Goal: Use online tool/utility: Use online tool/utility

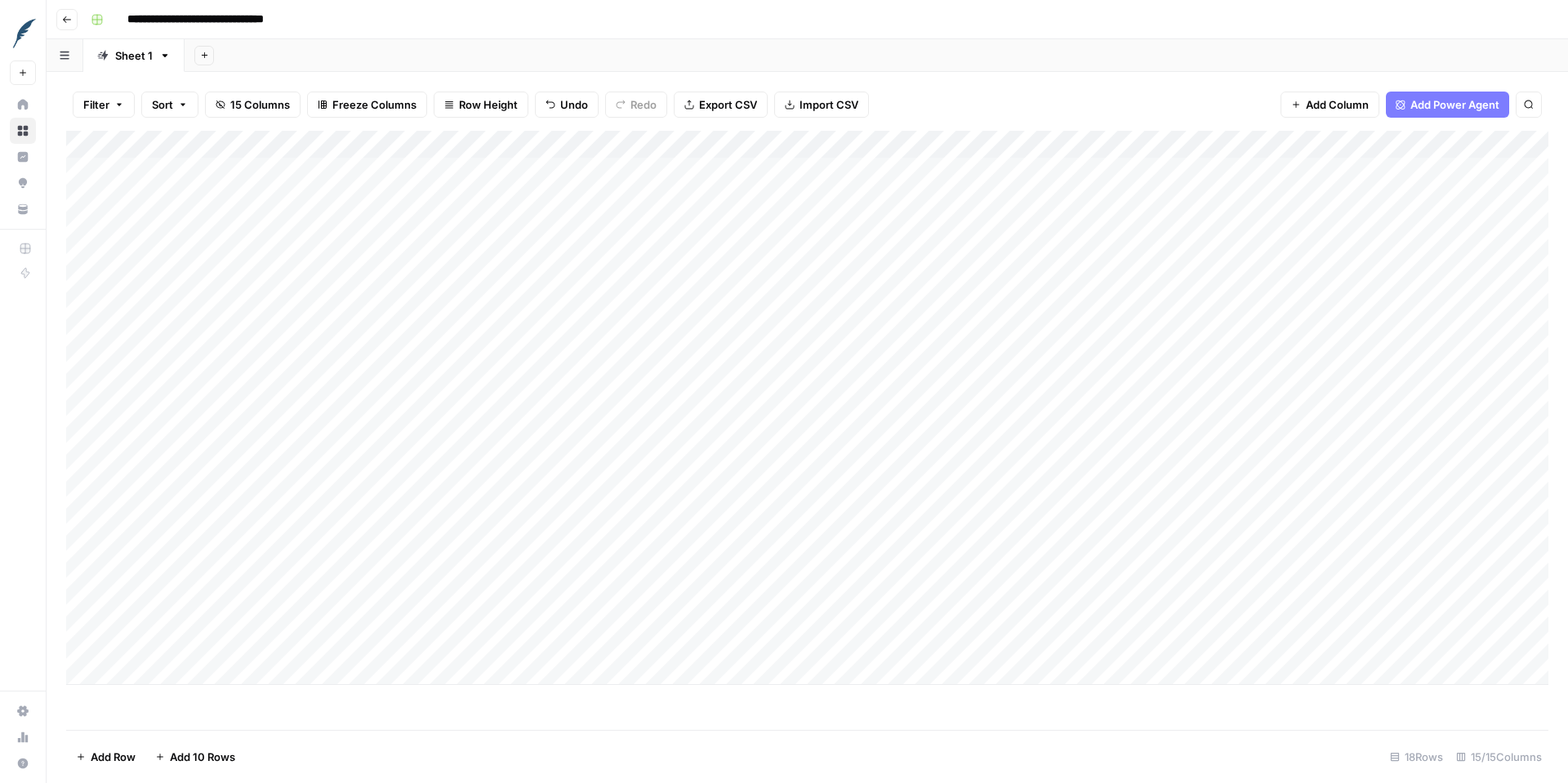
click at [167, 640] on div "Add Column" at bounding box center [808, 408] width 1482 height 554
type textarea "*********"
click at [171, 662] on div "Add Column" at bounding box center [808, 408] width 1482 height 554
type textarea "**********"
click at [168, 692] on div "Add Column" at bounding box center [808, 421] width 1482 height 582
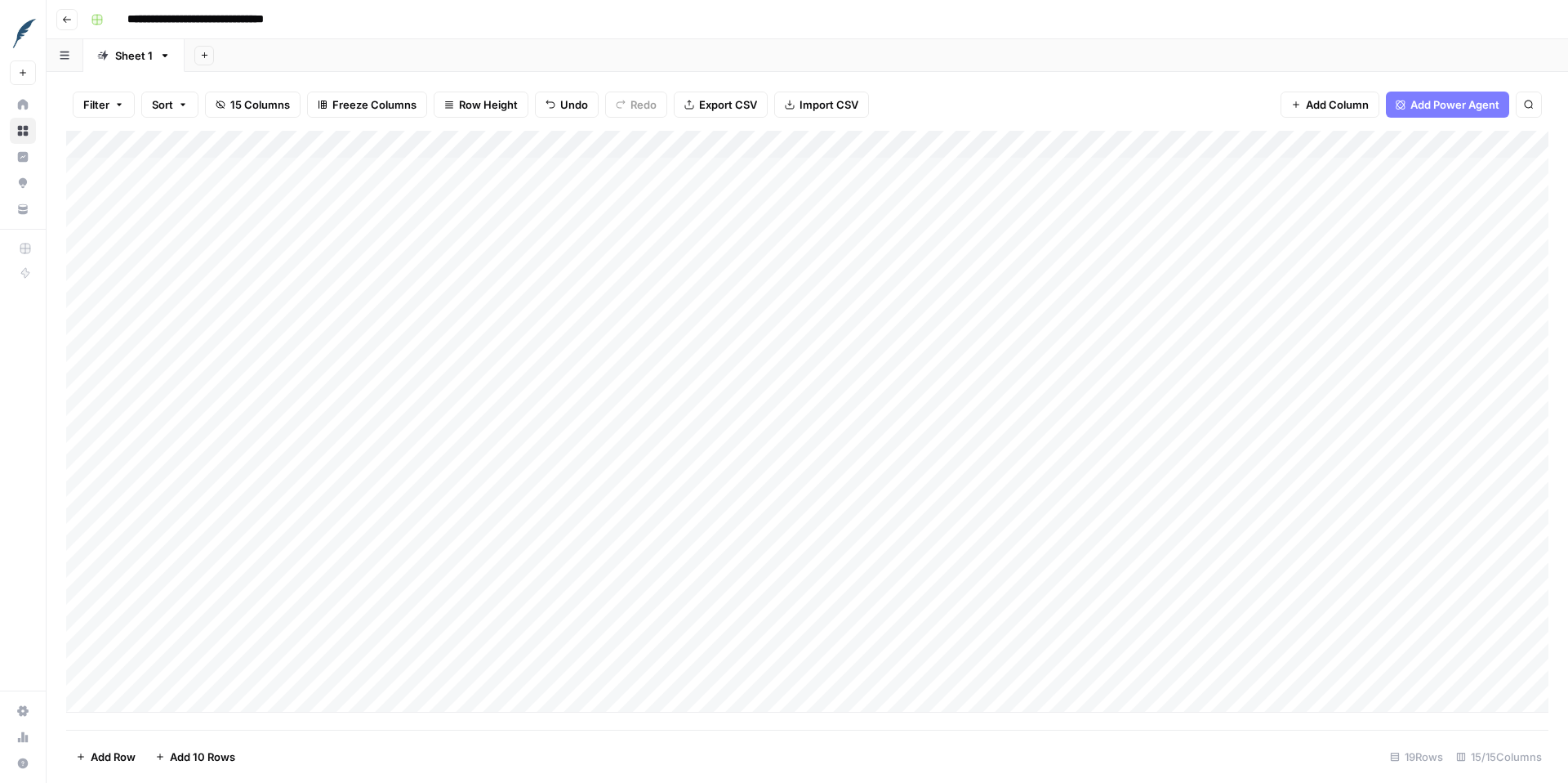
scroll to position [1, 0]
type textarea "****"
click at [206, 715] on div "Add Column" at bounding box center [808, 430] width 1482 height 599
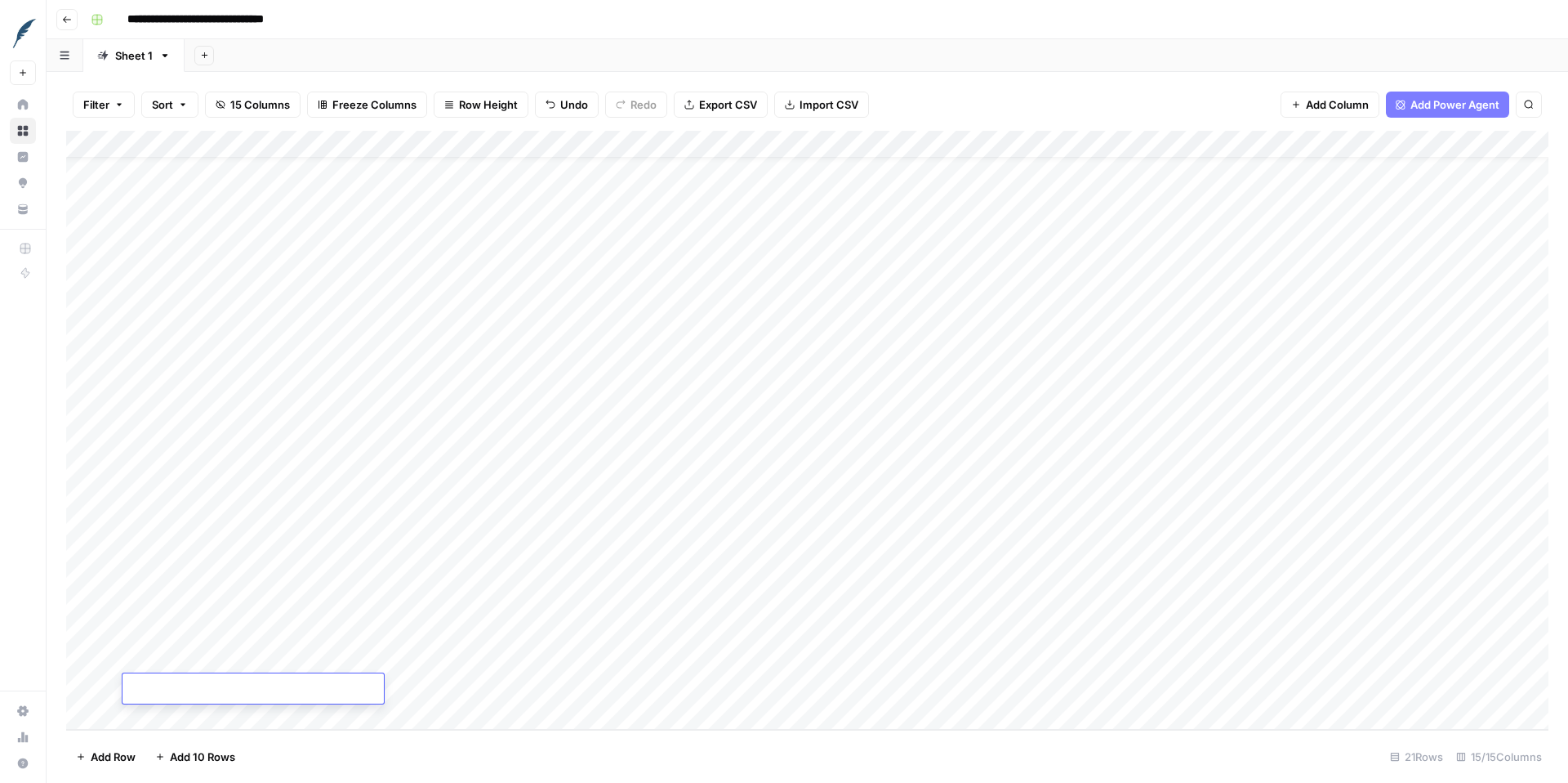
type textarea "**********"
click at [462, 615] on div "Add Column" at bounding box center [808, 430] width 1482 height 599
click at [154, 715] on div "Add Column" at bounding box center [808, 430] width 1482 height 599
type textarea "**********"
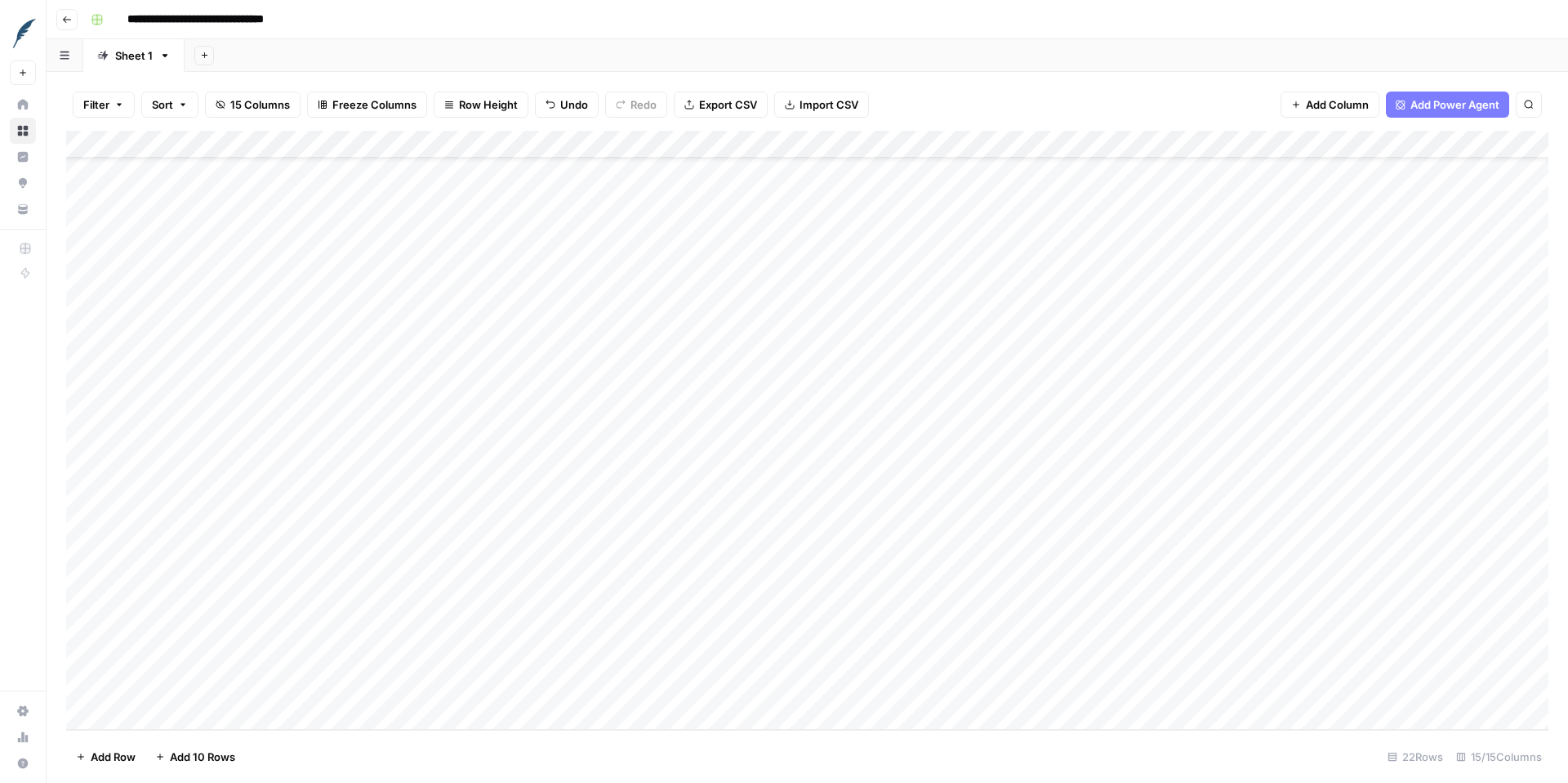
click at [246, 685] on div "Add Column" at bounding box center [808, 430] width 1482 height 599
click at [207, 686] on div "Add Column" at bounding box center [808, 430] width 1482 height 599
drag, startPoint x: 184, startPoint y: 690, endPoint x: 299, endPoint y: 690, distance: 115.0
click at [299, 690] on textarea "**********" at bounding box center [253, 689] width 261 height 23
type textarea "**********"
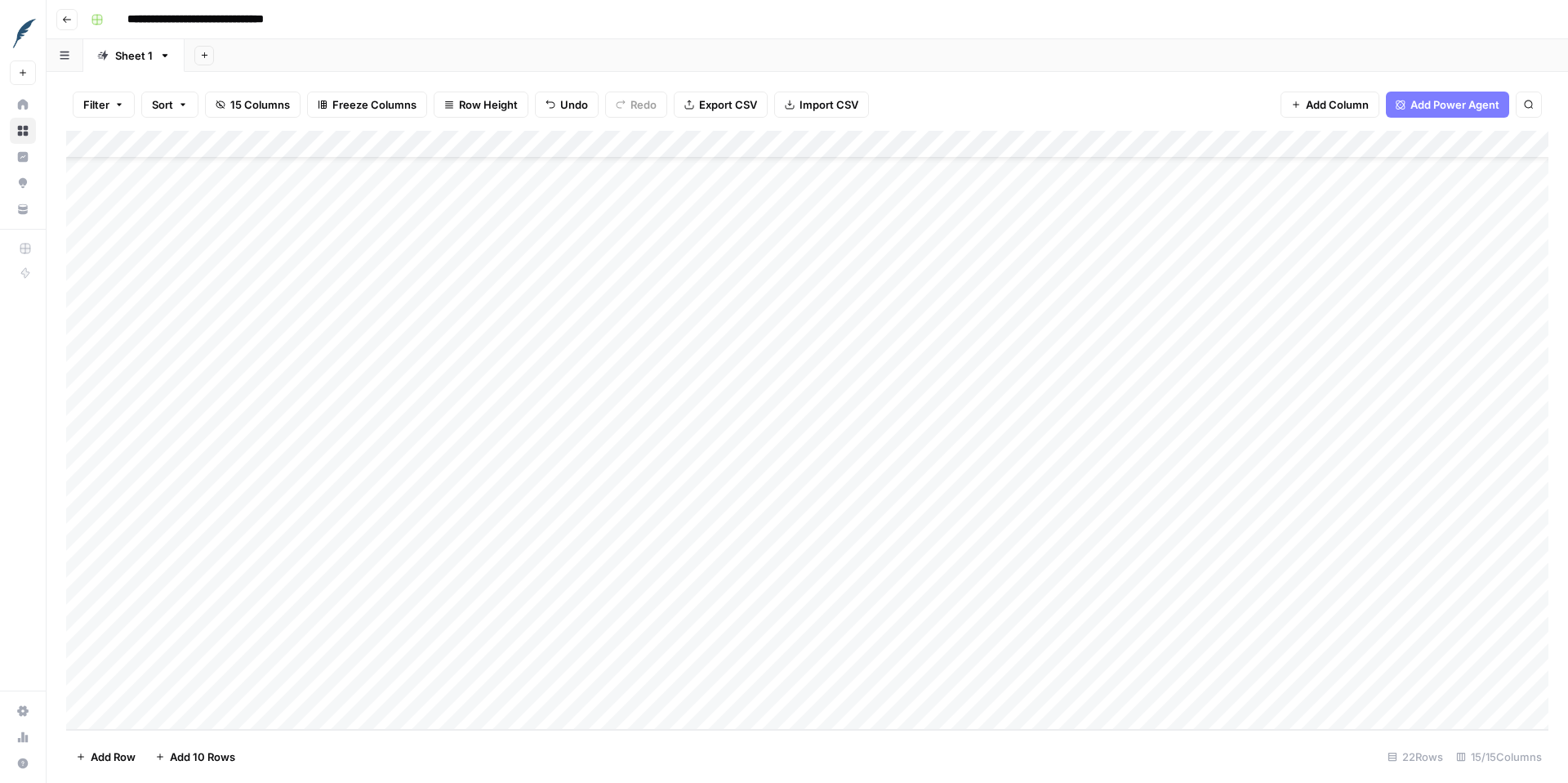
click at [203, 661] on div "Add Column" at bounding box center [808, 430] width 1482 height 599
click at [129, 663] on div "Add Column" at bounding box center [808, 430] width 1482 height 599
type textarea "**********"
click at [485, 448] on div "Add Column" at bounding box center [808, 430] width 1482 height 599
drag, startPoint x: 504, startPoint y: 452, endPoint x: 494, endPoint y: 682, distance: 230.2
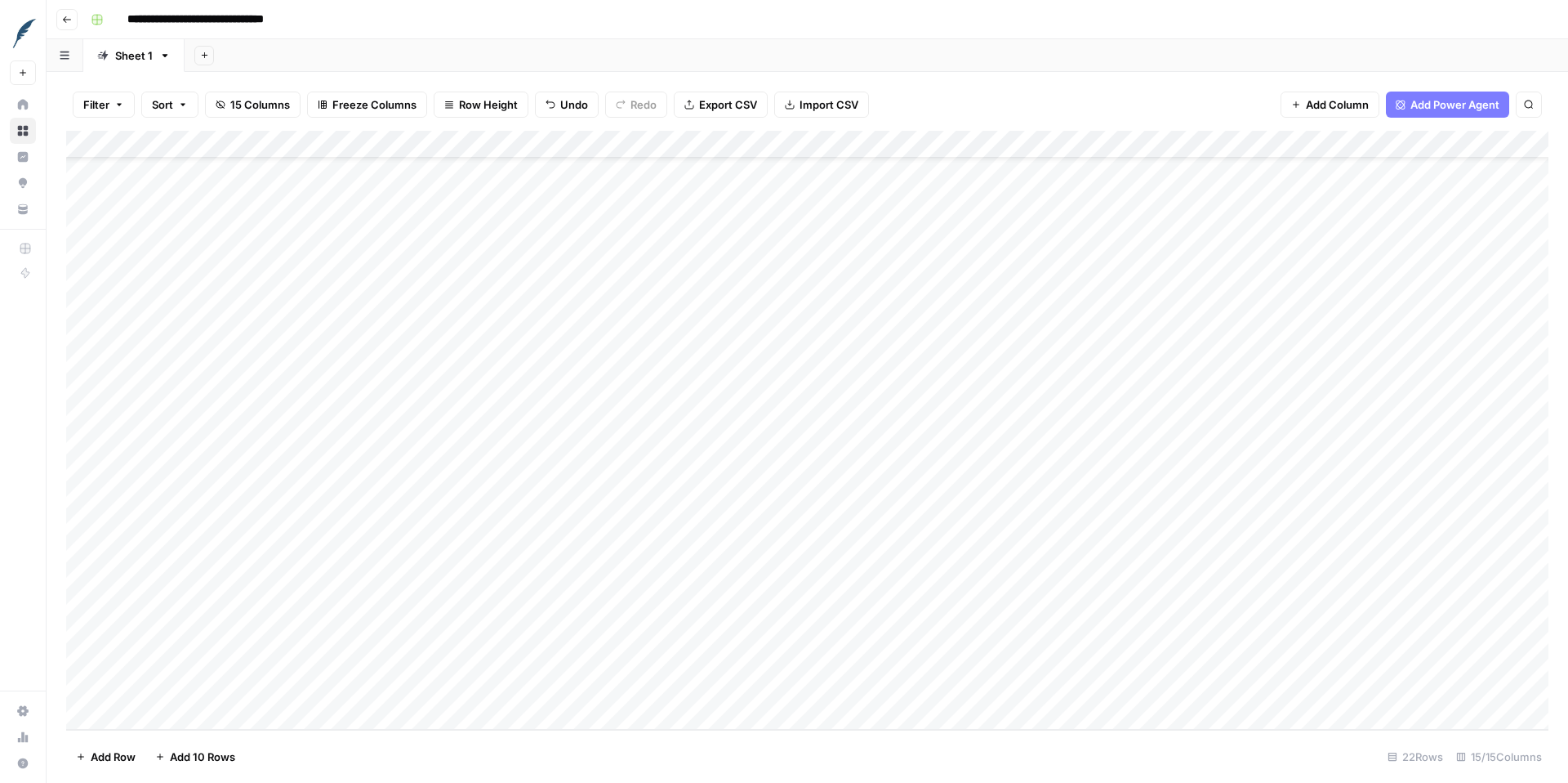
click at [494, 682] on div "Add Column" at bounding box center [808, 430] width 1482 height 599
click at [587, 438] on div "Add Column" at bounding box center [808, 430] width 1482 height 599
drag, startPoint x: 650, startPoint y: 448, endPoint x: 643, endPoint y: 697, distance: 249.1
click at [643, 697] on div "Add Column" at bounding box center [808, 430] width 1482 height 599
click at [739, 448] on div "Add Column" at bounding box center [808, 430] width 1482 height 599
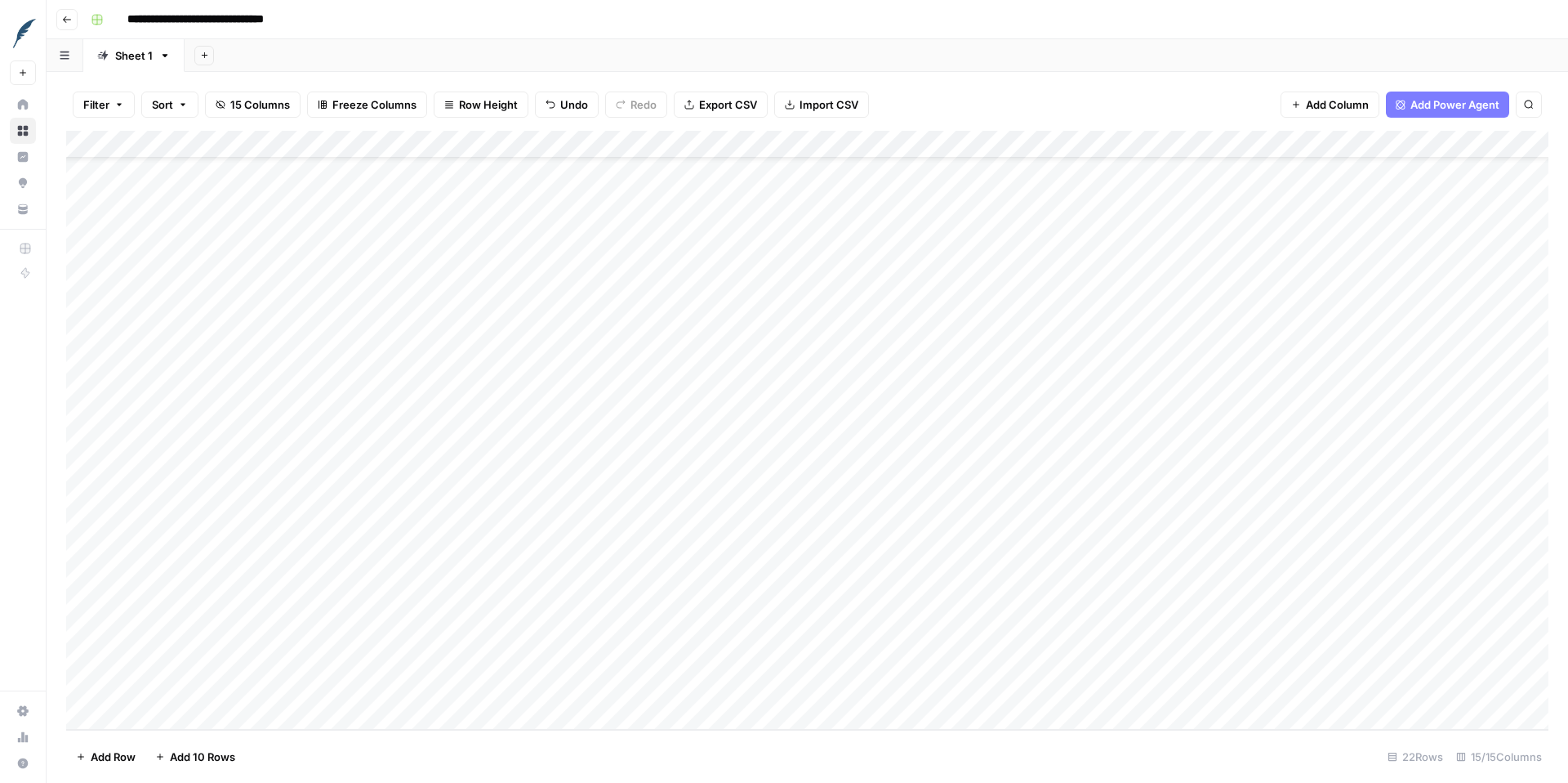
drag, startPoint x: 799, startPoint y: 452, endPoint x: 788, endPoint y: 695, distance: 243.2
click at [788, 695] on div "Add Column" at bounding box center [808, 430] width 1482 height 599
click at [934, 446] on div "Add Column" at bounding box center [808, 430] width 1482 height 599
drag, startPoint x: 945, startPoint y: 450, endPoint x: 932, endPoint y: 691, distance: 241.4
click at [932, 691] on div "Add Column" at bounding box center [808, 430] width 1482 height 599
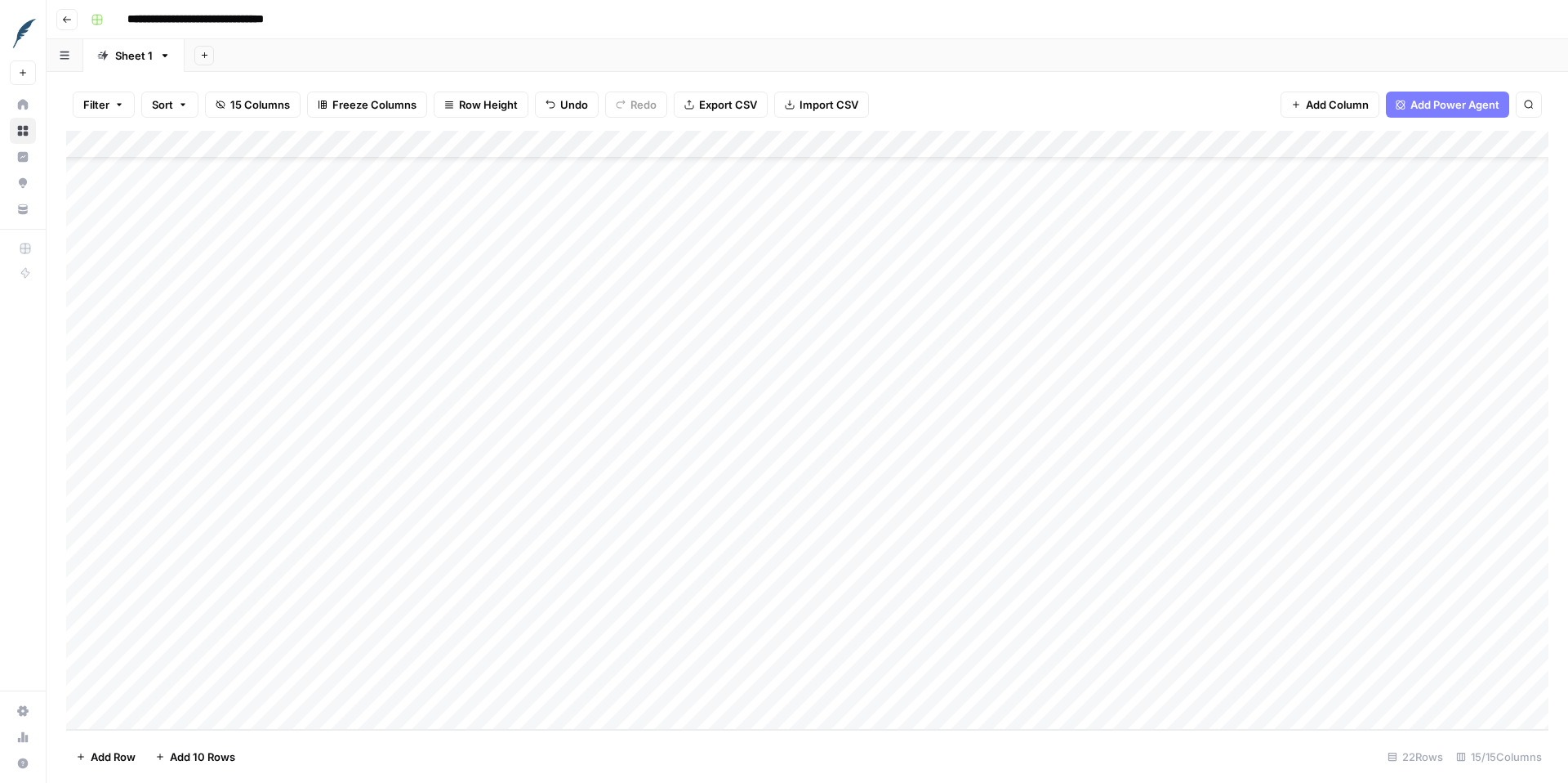
click at [1057, 437] on div "Add Column" at bounding box center [808, 430] width 1482 height 599
drag, startPoint x: 1091, startPoint y: 450, endPoint x: 1079, endPoint y: 683, distance: 233.3
click at [1079, 683] on div "Add Column" at bounding box center [808, 430] width 1482 height 599
click at [1186, 441] on div "Add Column" at bounding box center [808, 430] width 1482 height 599
drag, startPoint x: 1240, startPoint y: 449, endPoint x: 1222, endPoint y: 682, distance: 233.7
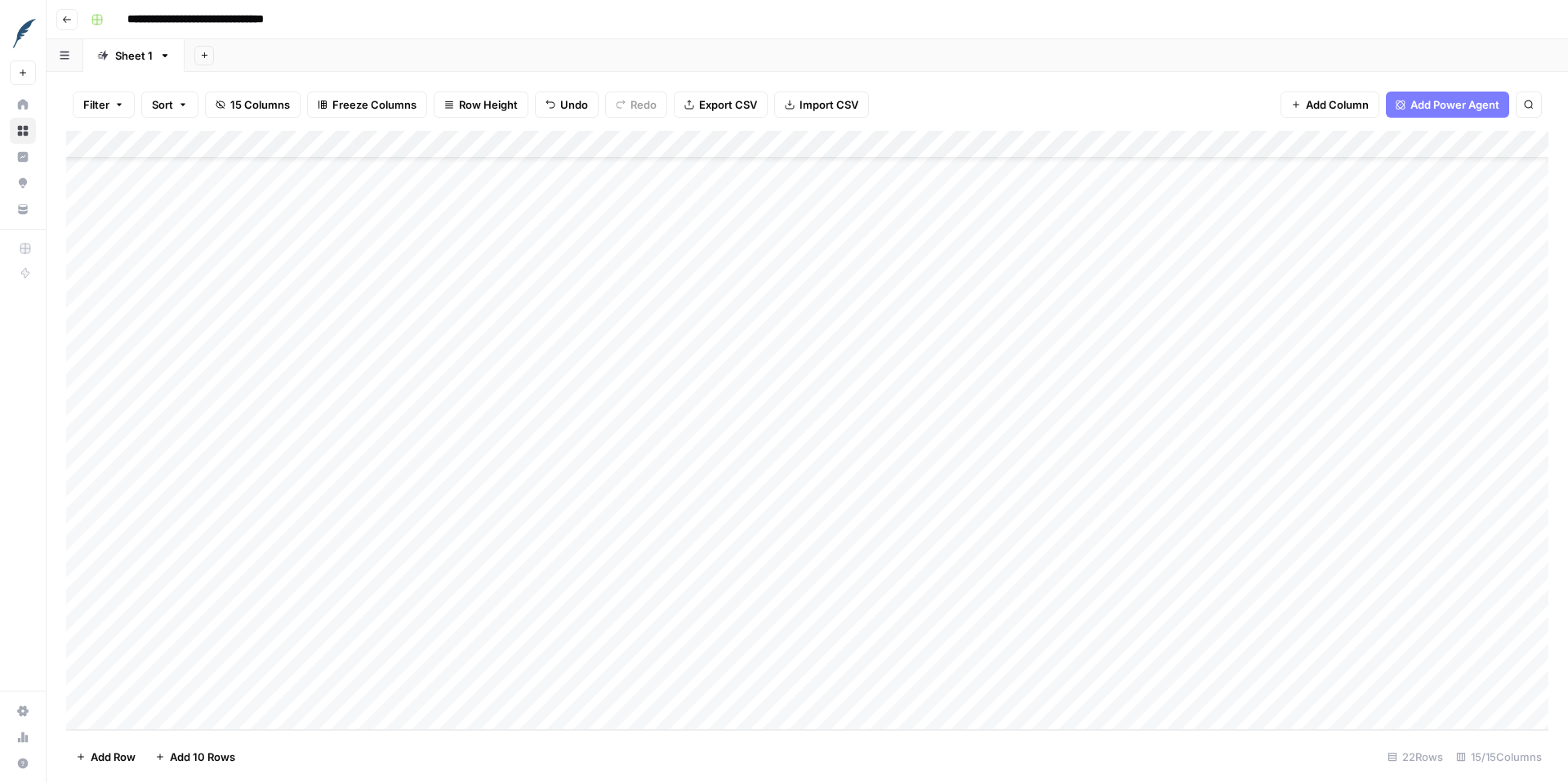
click at [1222, 682] on div "Add Column" at bounding box center [808, 430] width 1482 height 599
click at [906, 444] on div "Add Column" at bounding box center [808, 430] width 1482 height 599
drag, startPoint x: 945, startPoint y: 451, endPoint x: 946, endPoint y: 690, distance: 239.0
click at [946, 690] on div "Add Column" at bounding box center [808, 430] width 1482 height 599
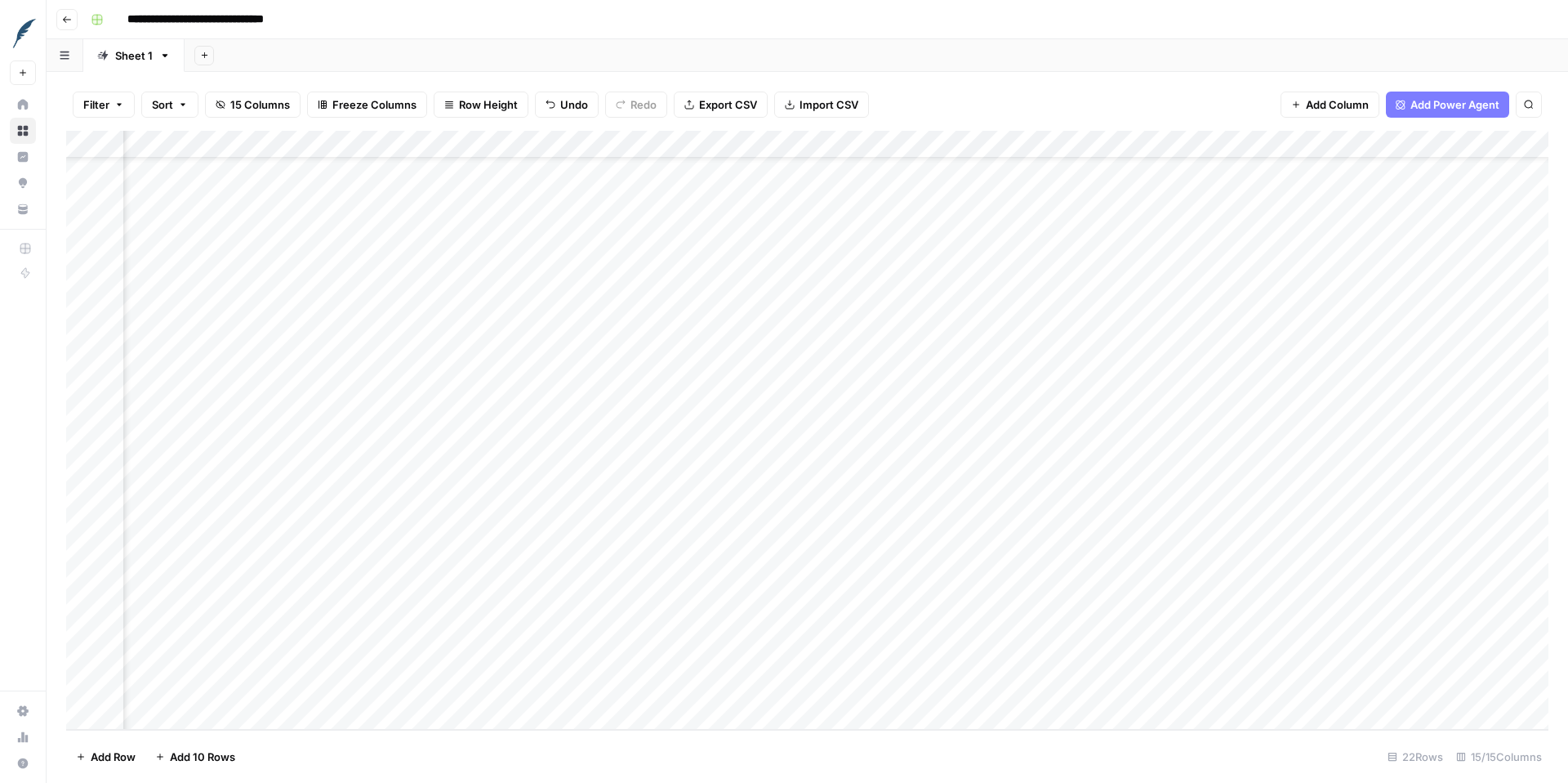
click at [1027, 442] on div "Add Column" at bounding box center [808, 430] width 1482 height 599
drag, startPoint x: 1094, startPoint y: 452, endPoint x: 1079, endPoint y: 681, distance: 229.5
click at [1079, 685] on div "Add Column" at bounding box center [808, 430] width 1482 height 599
click at [1179, 440] on div "Add Column" at bounding box center [808, 430] width 1482 height 599
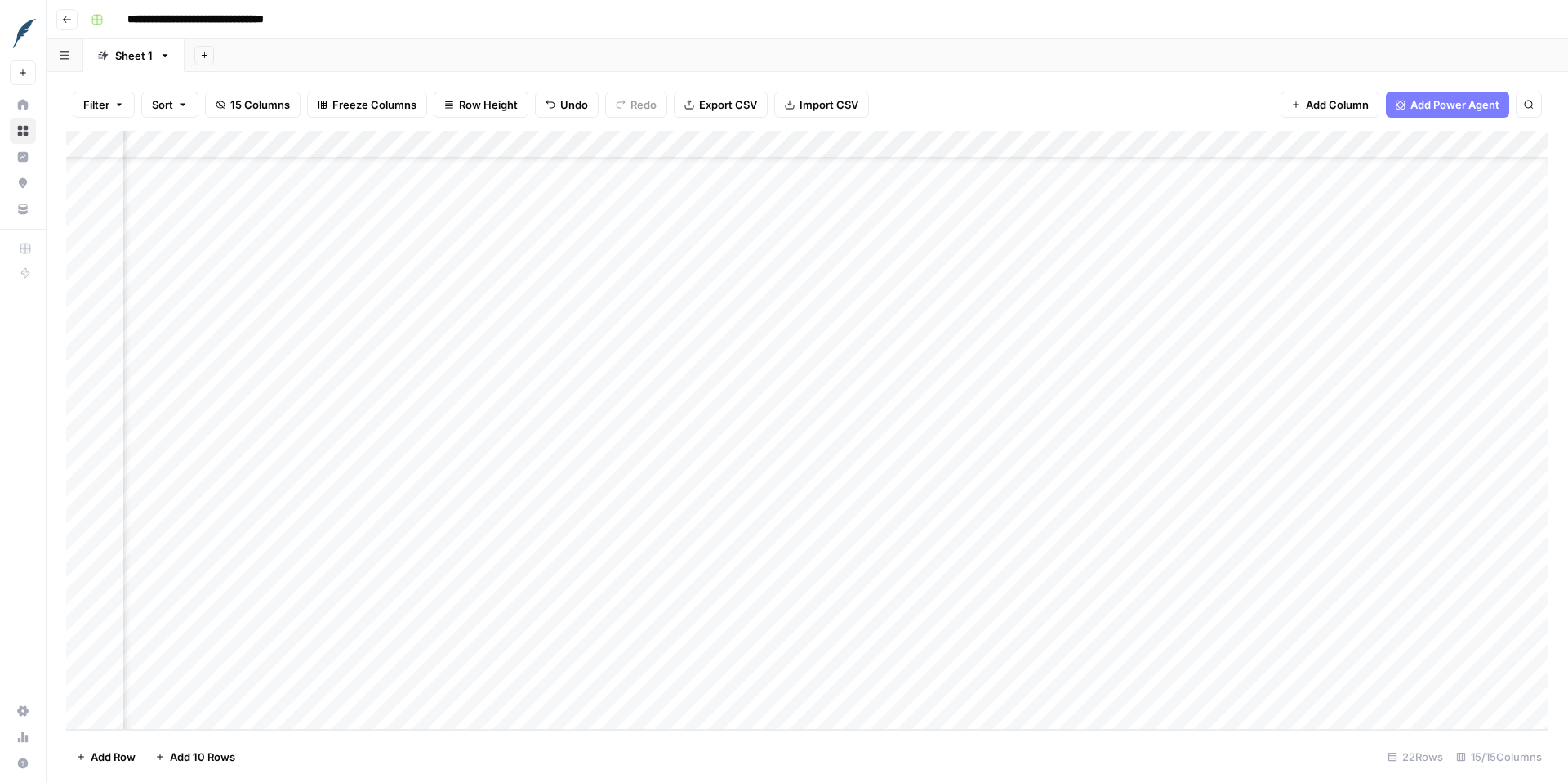
drag, startPoint x: 1140, startPoint y: 450, endPoint x: 1133, endPoint y: 681, distance: 231.1
click at [1133, 681] on div "Add Column" at bounding box center [808, 430] width 1482 height 599
click at [1286, 436] on div "Add Column" at bounding box center [808, 430] width 1482 height 599
drag, startPoint x: 1375, startPoint y: 446, endPoint x: 1354, endPoint y: 693, distance: 247.9
click at [1354, 693] on div "Add Column" at bounding box center [808, 430] width 1482 height 599
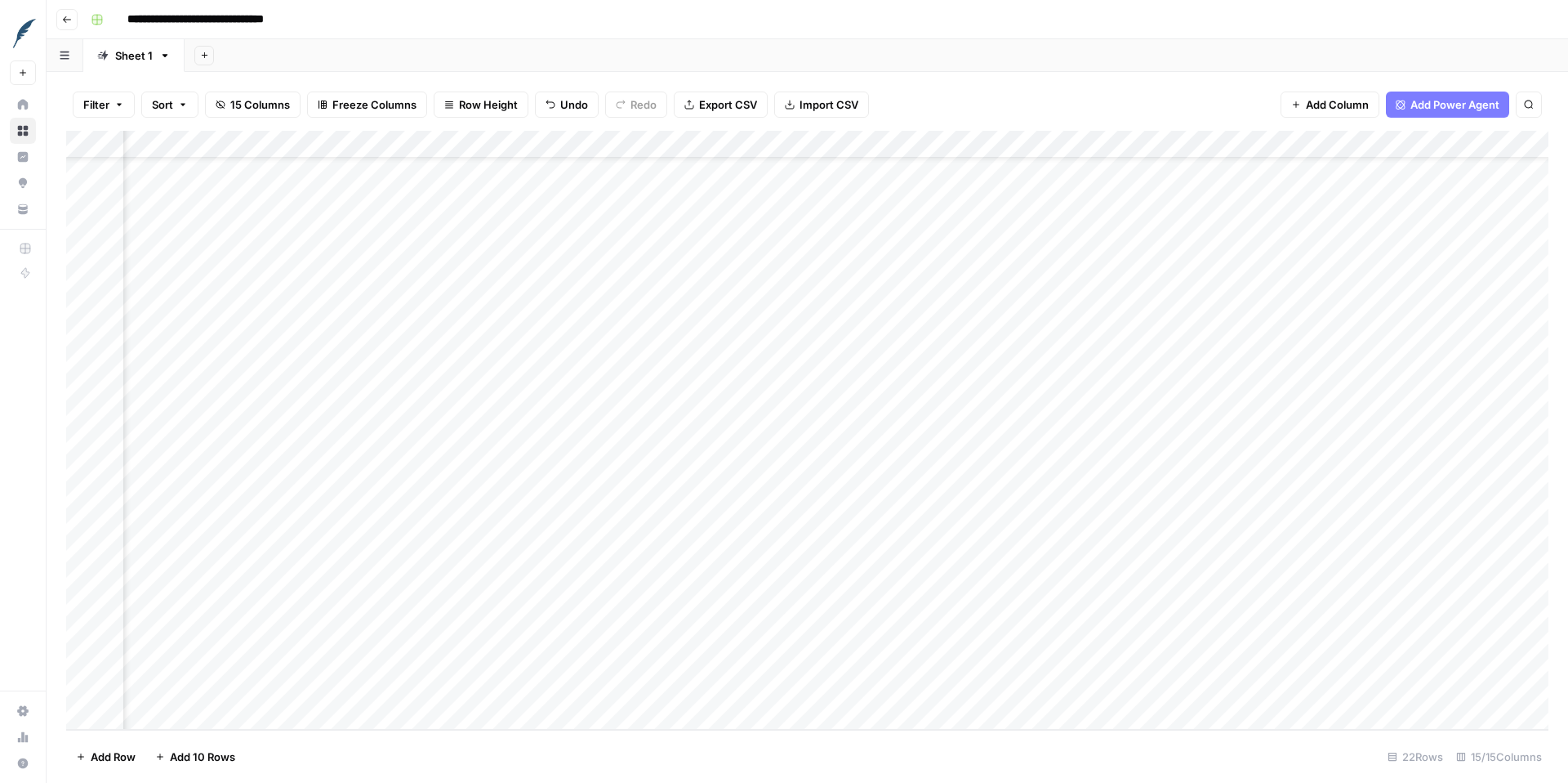
click at [1288, 611] on div "Add Column" at bounding box center [808, 430] width 1482 height 599
